Goal: Navigation & Orientation: Find specific page/section

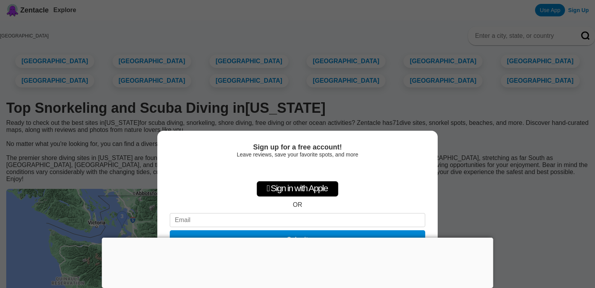
click at [522, 174] on div "Sign up for a free account! Leave reviews, save your favorite spots, and more …" at bounding box center [297, 144] width 595 height 288
click at [330, 116] on div "Sign up for a free account! Leave reviews, save your favorite spots, and more …" at bounding box center [297, 144] width 595 height 288
click at [298, 237] on div at bounding box center [298, 237] width 392 height 0
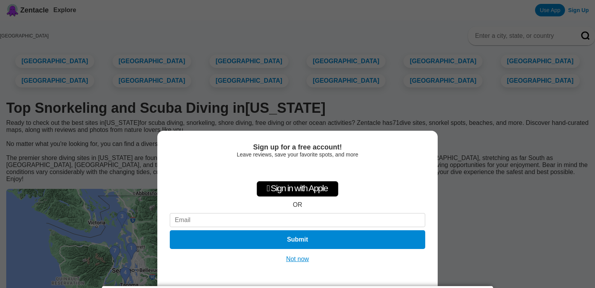
click at [304, 258] on button "Not now" at bounding box center [298, 259] width 28 height 8
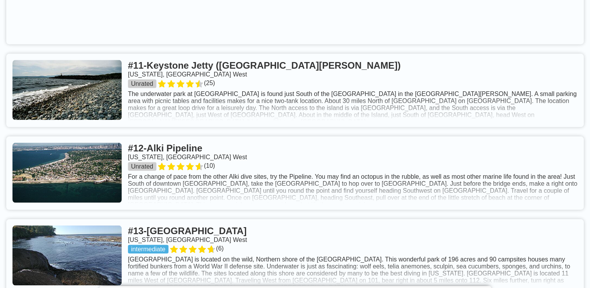
scroll to position [1492, 0]
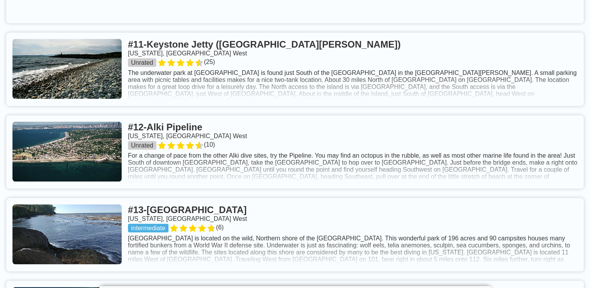
click at [252, 84] on link at bounding box center [294, 69] width 577 height 73
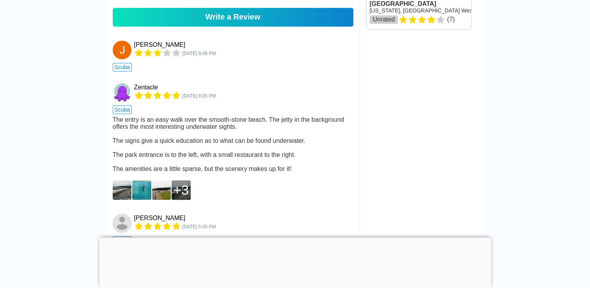
scroll to position [507, 0]
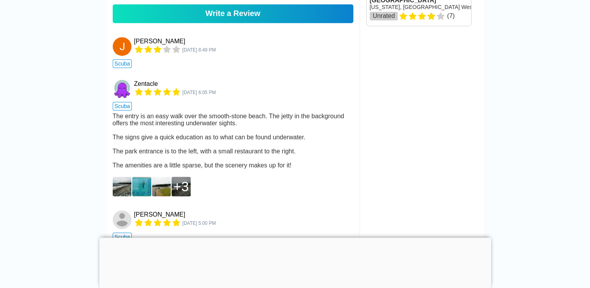
click at [292, 237] on div at bounding box center [295, 237] width 392 height 0
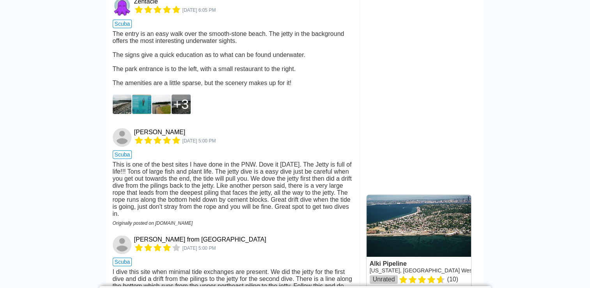
click at [266, 214] on div "This is one of the best sites I have done in the PNW. Dove it [DATE]. The Jetty…" at bounding box center [233, 189] width 240 height 56
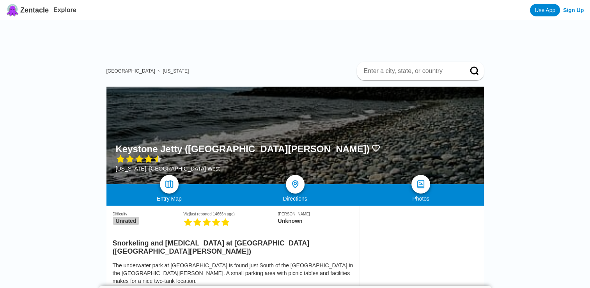
scroll to position [0, 0]
